Goal: Information Seeking & Learning: Learn about a topic

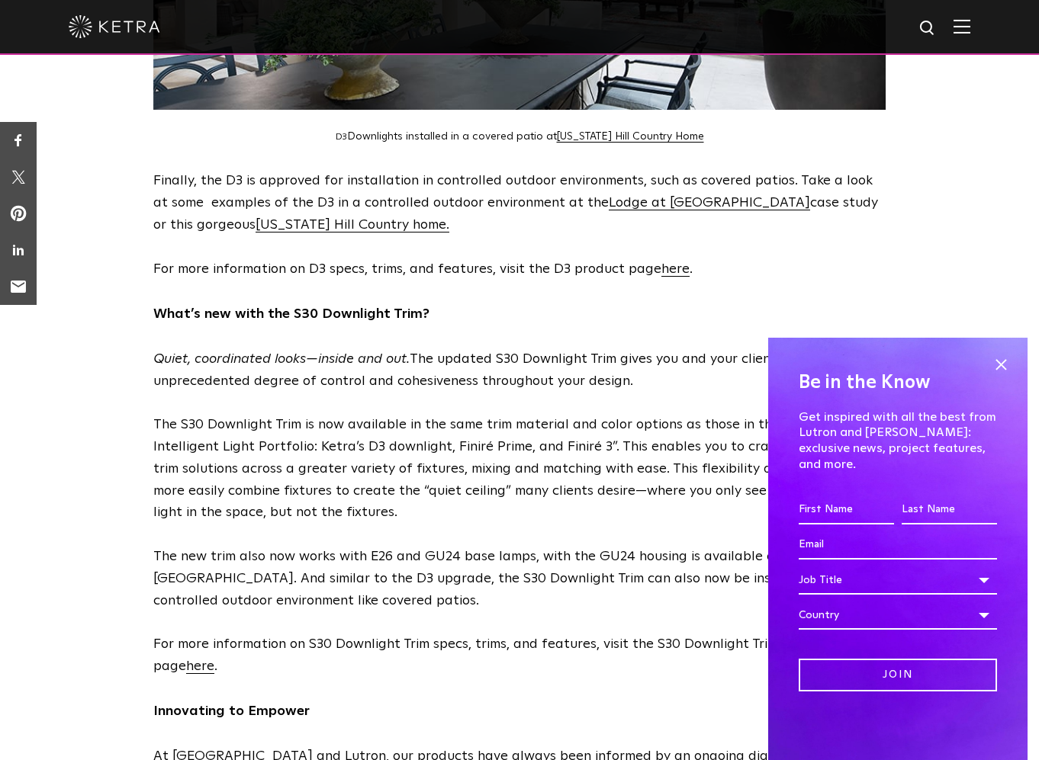
scroll to position [1569, 0]
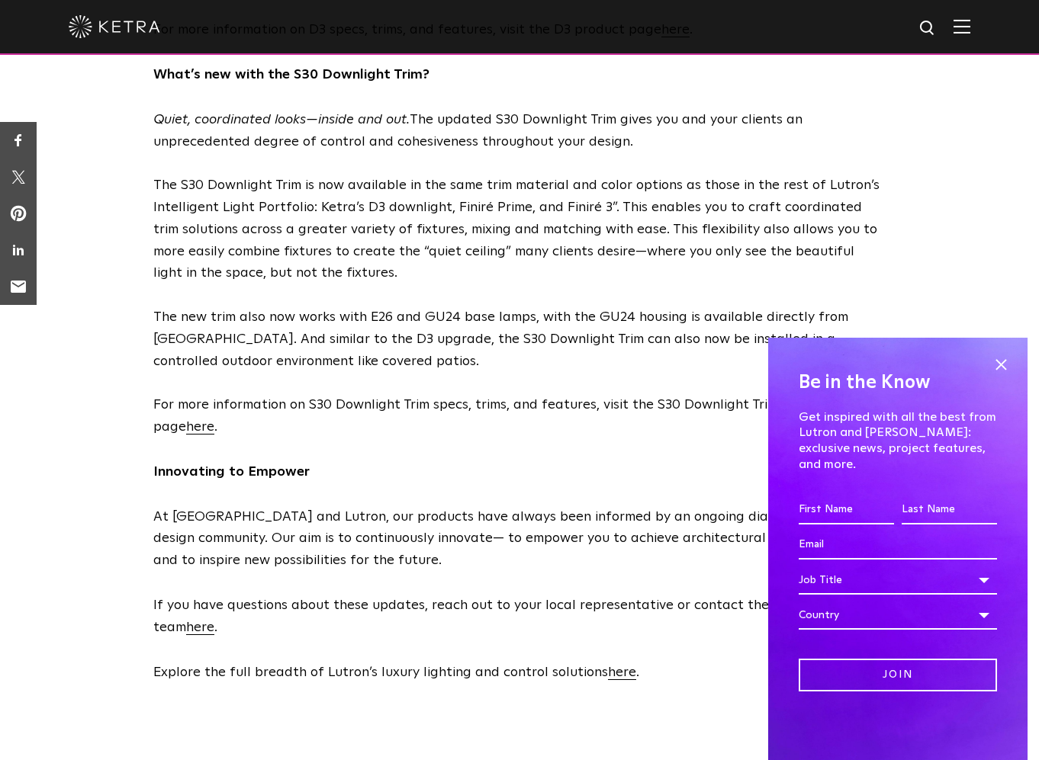
click at [552, 127] on p "Quiet, coordinated looks—inside and out. The updated S30 Downlight Trim gives y…" at bounding box center [519, 274] width 732 height 330
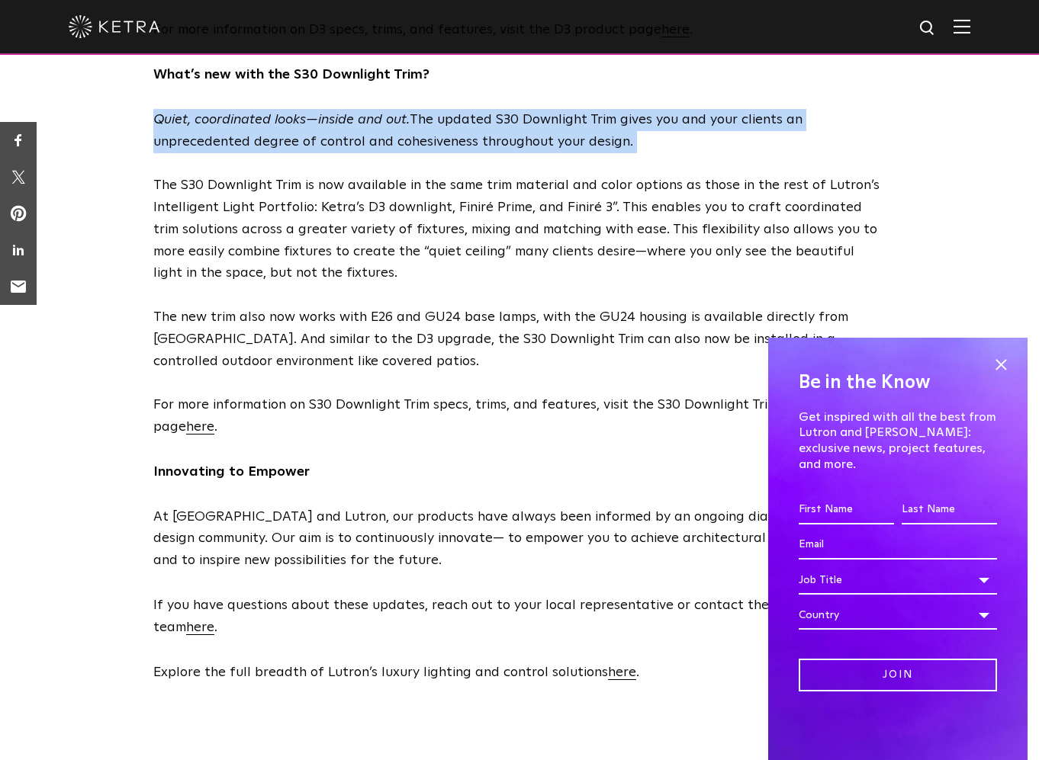
click at [552, 127] on p "Quiet, coordinated looks—inside and out. The updated S30 Downlight Trim gives y…" at bounding box center [519, 274] width 732 height 330
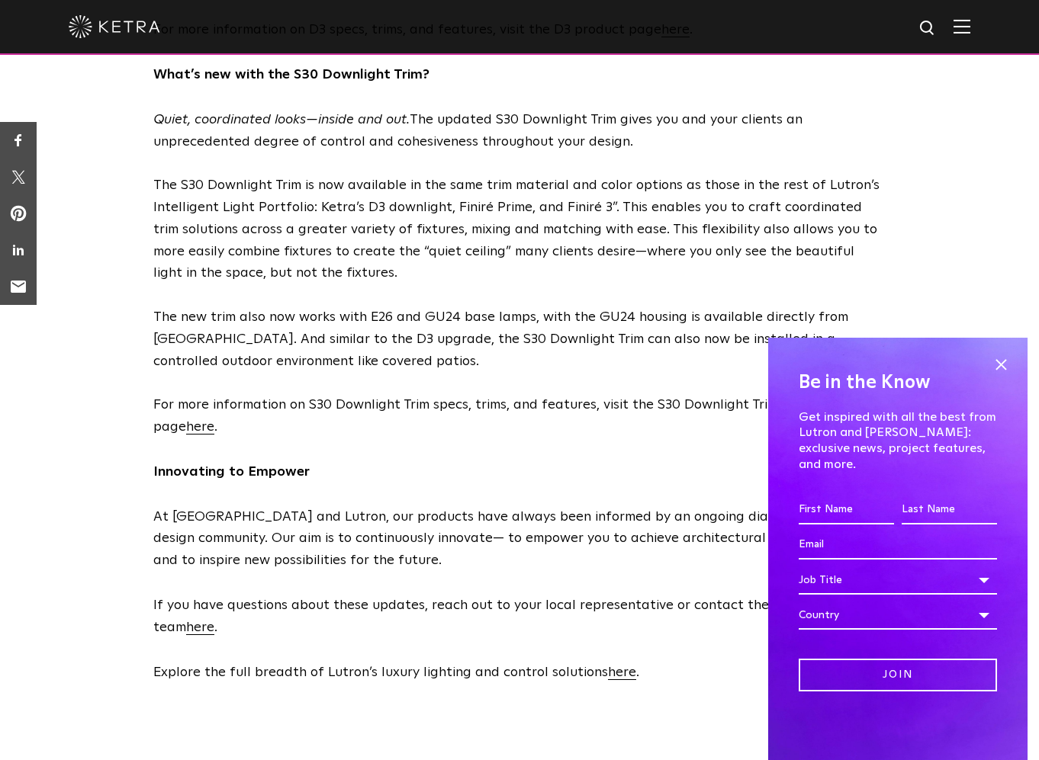
click at [536, 166] on p "Quiet, coordinated looks—inside and out. The updated S30 Downlight Trim gives y…" at bounding box center [519, 274] width 732 height 330
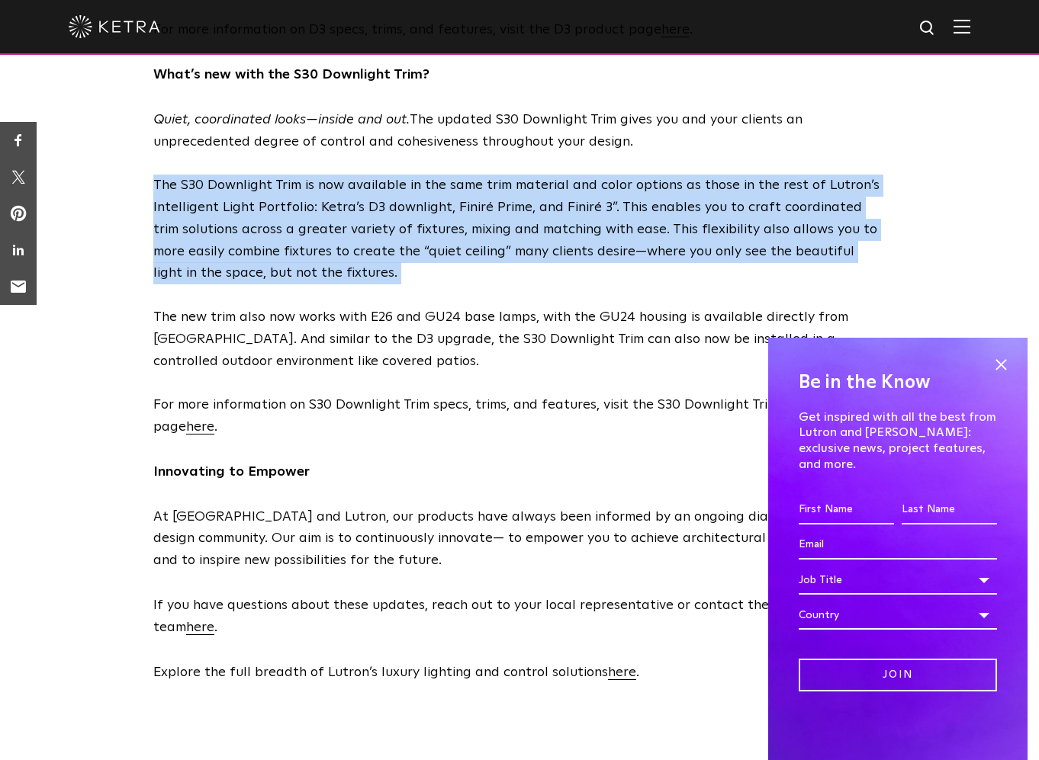
click at [536, 166] on p "Quiet, coordinated looks—inside and out. The updated S30 Downlight Trim gives y…" at bounding box center [519, 274] width 732 height 330
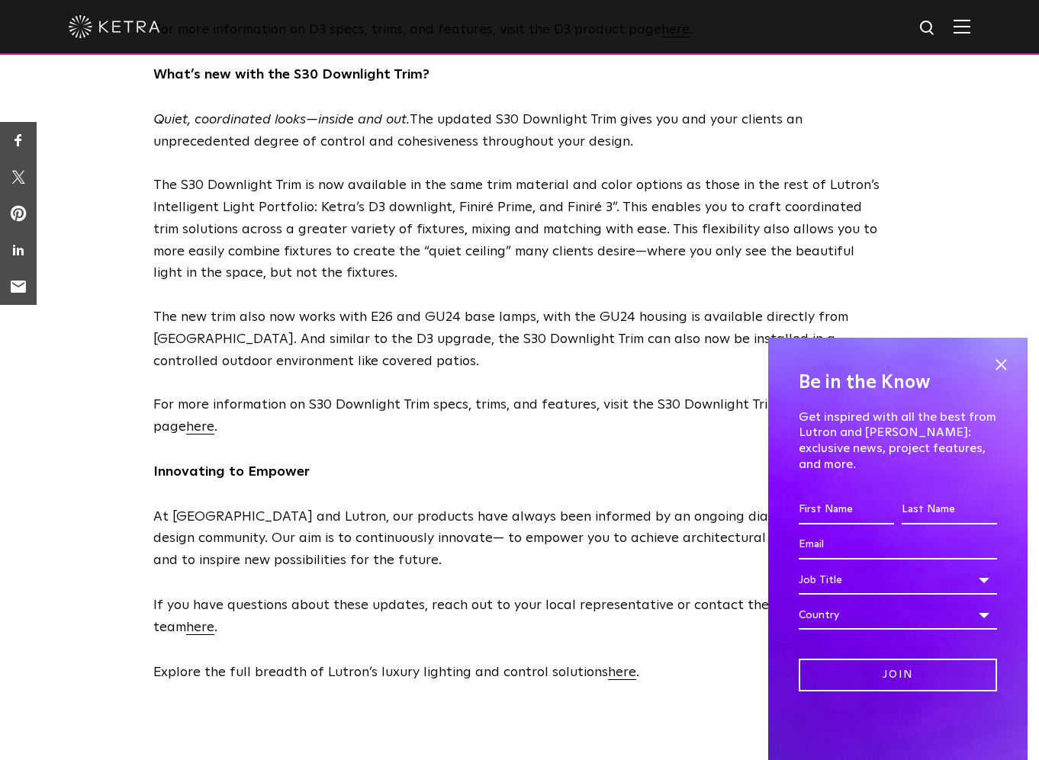
click at [519, 109] on p "Quiet, coordinated looks—inside and out. The updated S30 Downlight Trim gives y…" at bounding box center [519, 274] width 732 height 330
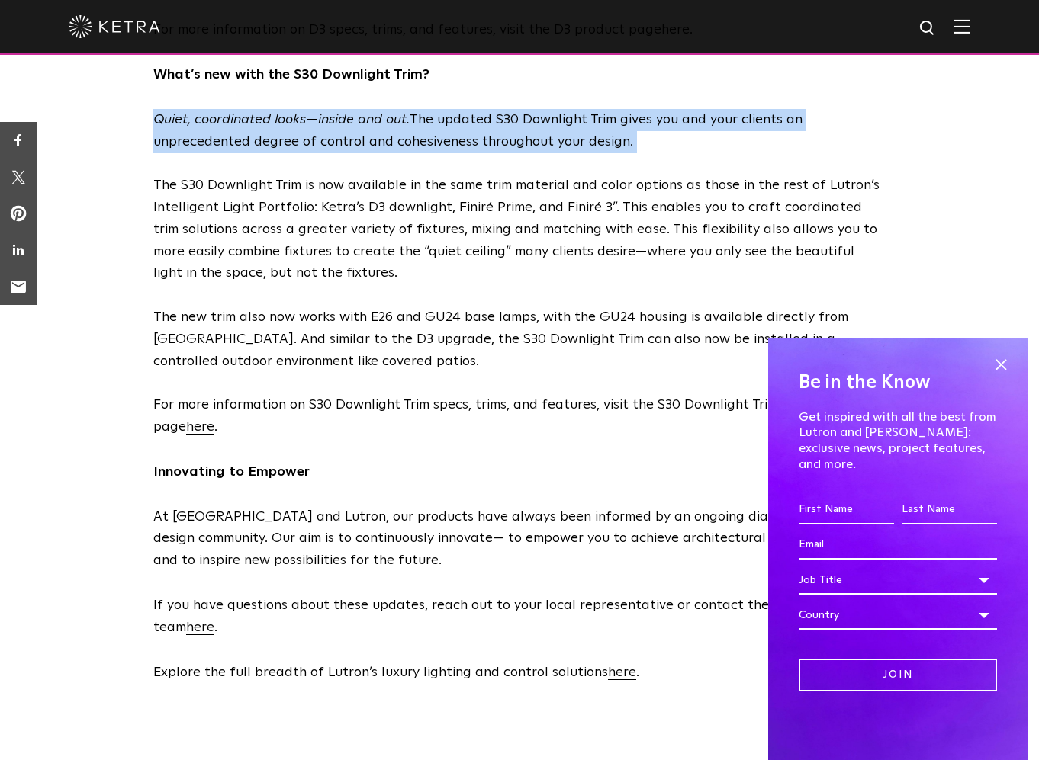
click at [519, 109] on p "Quiet, coordinated looks—inside and out. The updated S30 Downlight Trim gives y…" at bounding box center [519, 274] width 732 height 330
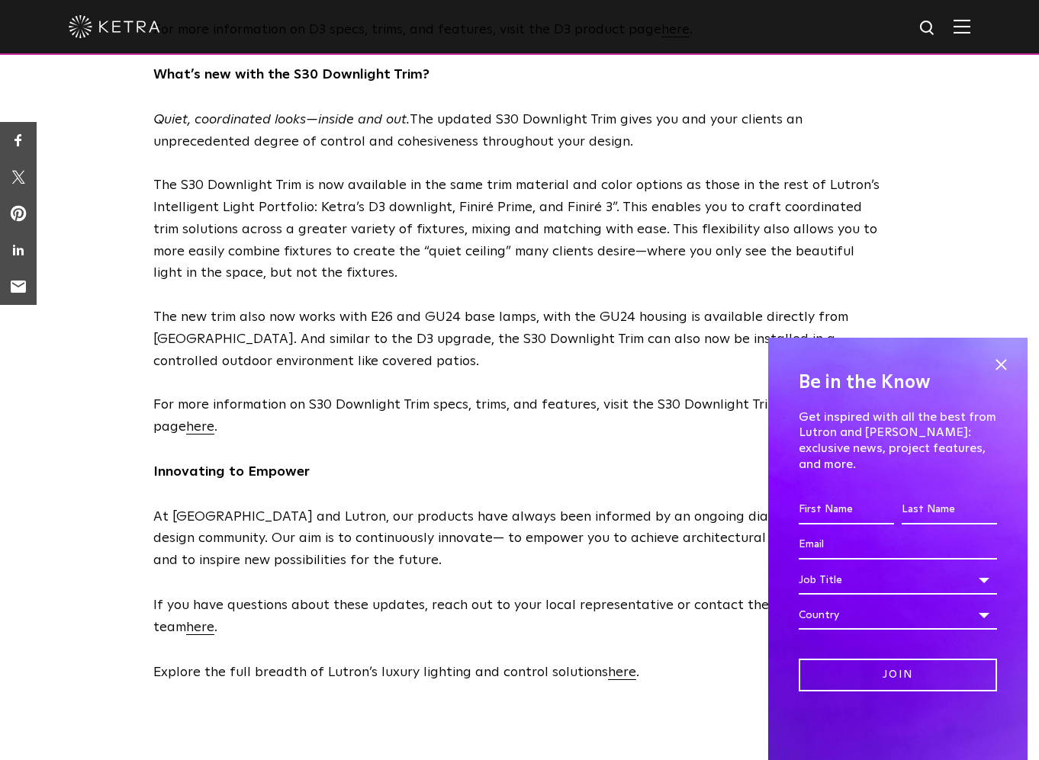
click at [501, 177] on p "Quiet, coordinated looks—inside and out. The updated S30 Downlight Trim gives y…" at bounding box center [519, 274] width 732 height 330
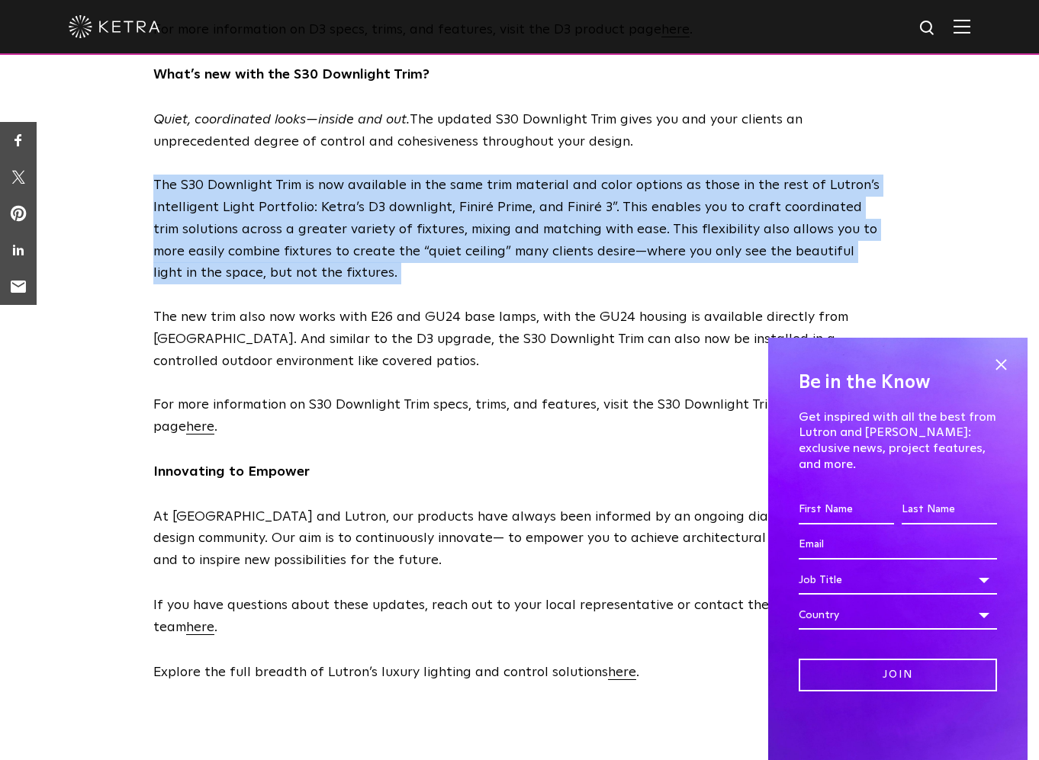
click at [501, 177] on p "Quiet, coordinated looks—inside and out. The updated S30 Downlight Trim gives y…" at bounding box center [519, 274] width 732 height 330
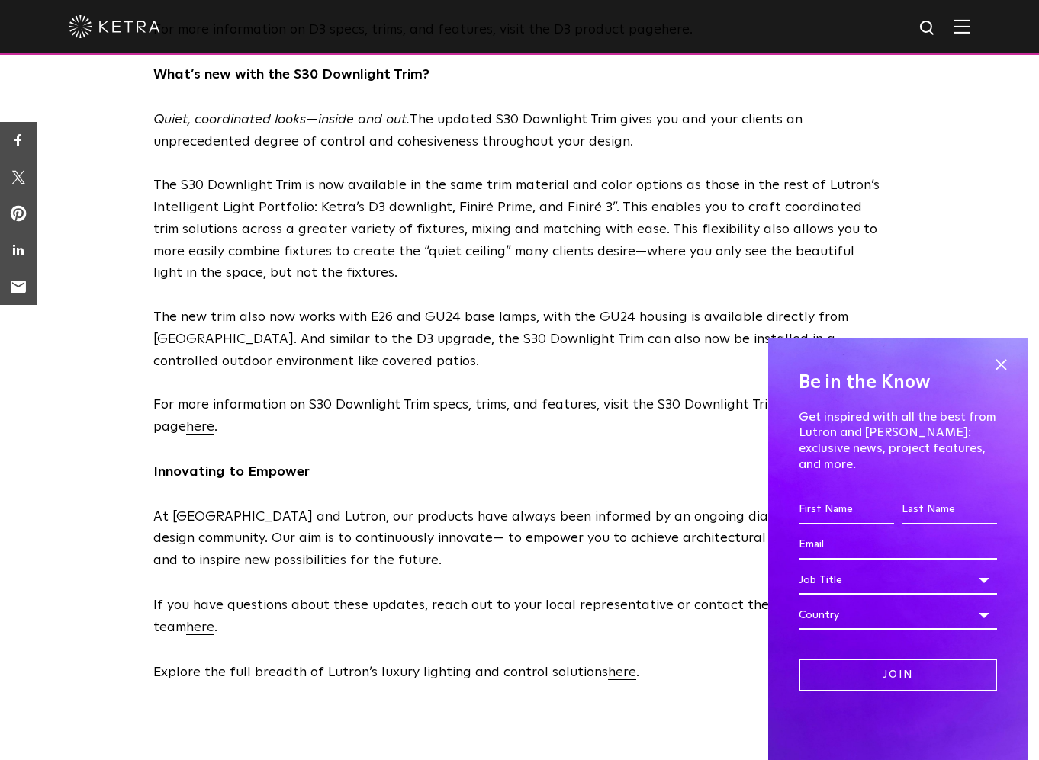
click at [491, 355] on p "Quiet, coordinated looks—inside and out. The updated S30 Downlight Trim gives y…" at bounding box center [519, 274] width 732 height 330
